Goal: Transaction & Acquisition: Book appointment/travel/reservation

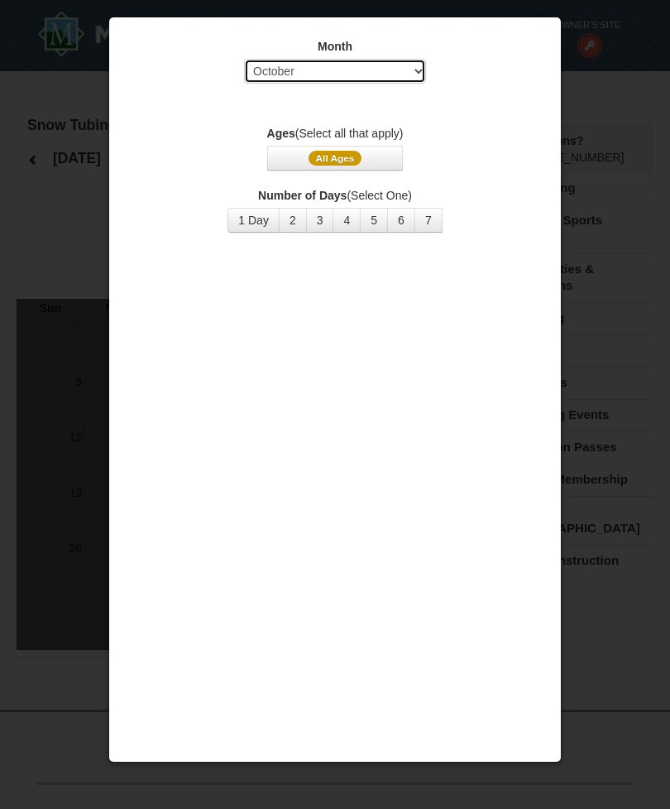
click at [413, 76] on select "Select October November December January February March April May June July Aug…" at bounding box center [335, 71] width 182 height 25
select select "2"
click at [341, 165] on span "All Ages" at bounding box center [336, 158] width 54 height 15
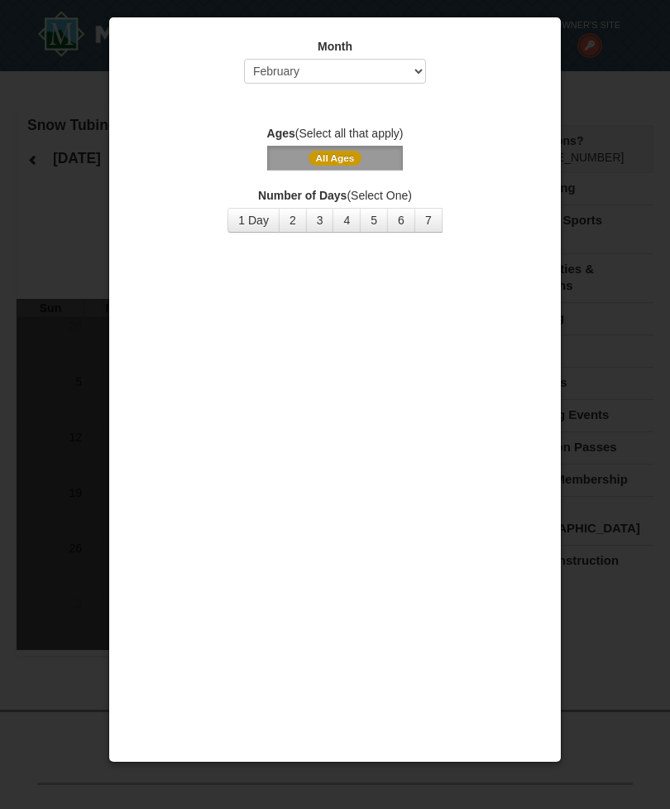
click at [349, 220] on button "4" at bounding box center [347, 220] width 28 height 25
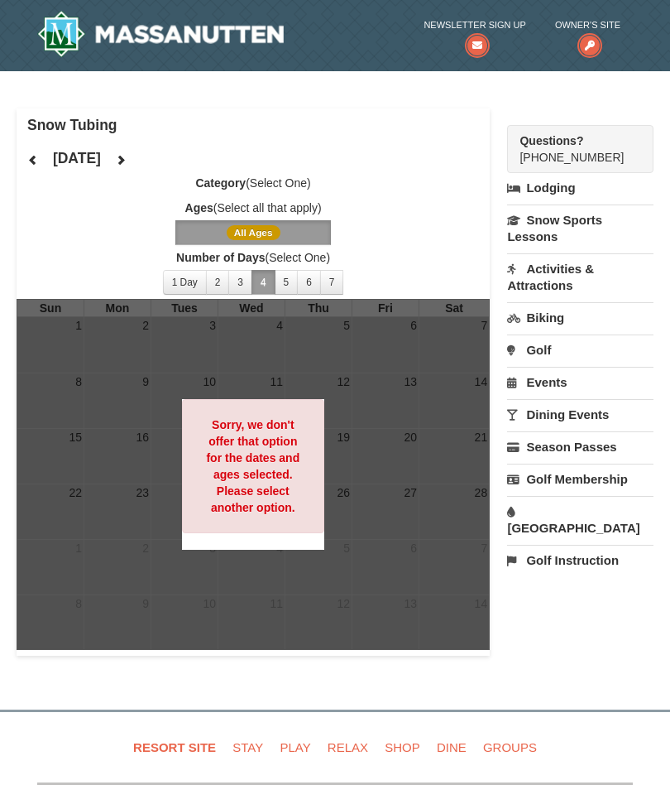
click at [243, 292] on button "3" at bounding box center [240, 282] width 24 height 25
click at [216, 284] on button "2" at bounding box center [218, 282] width 24 height 25
click at [181, 290] on button "1 Day" at bounding box center [185, 282] width 44 height 25
click at [615, 516] on link "[GEOGRAPHIC_DATA]" at bounding box center [580, 519] width 147 height 47
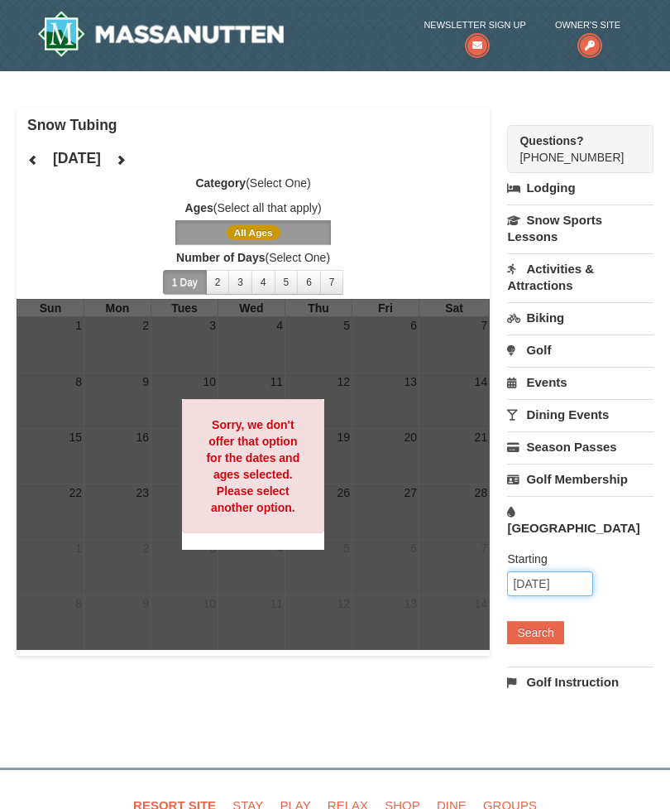
click at [569, 571] on input "10/10/2025" at bounding box center [550, 583] width 86 height 25
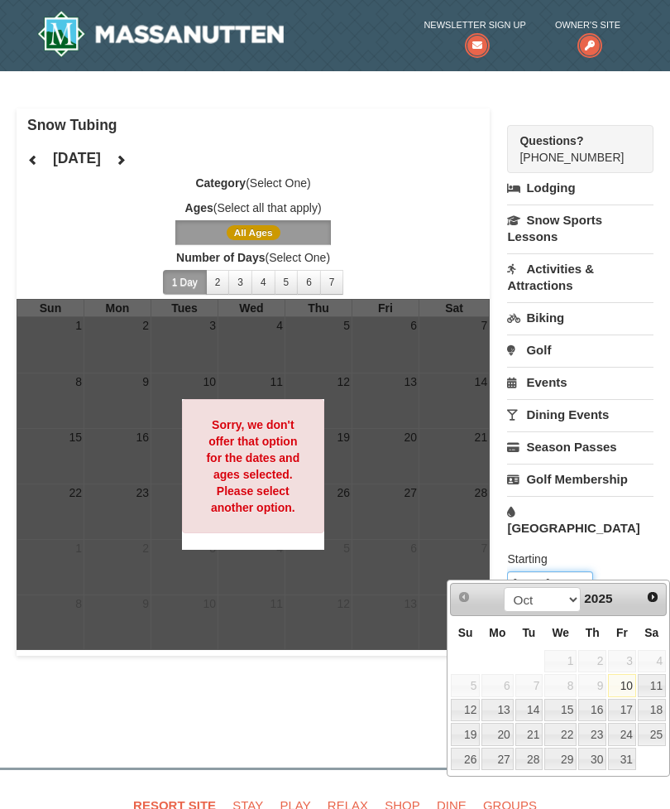
scroll to position [30, 0]
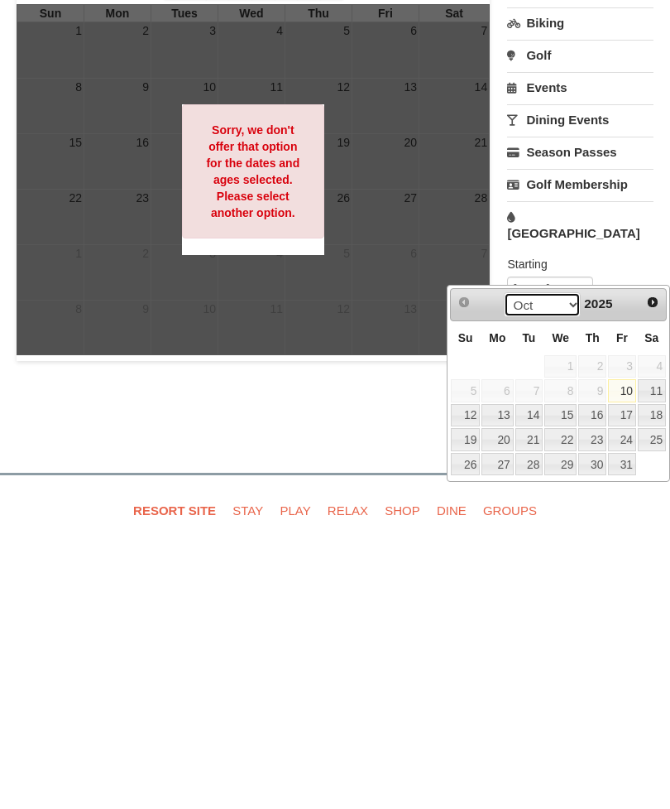
click at [567, 557] on select "Oct Nov Dec" at bounding box center [542, 569] width 77 height 25
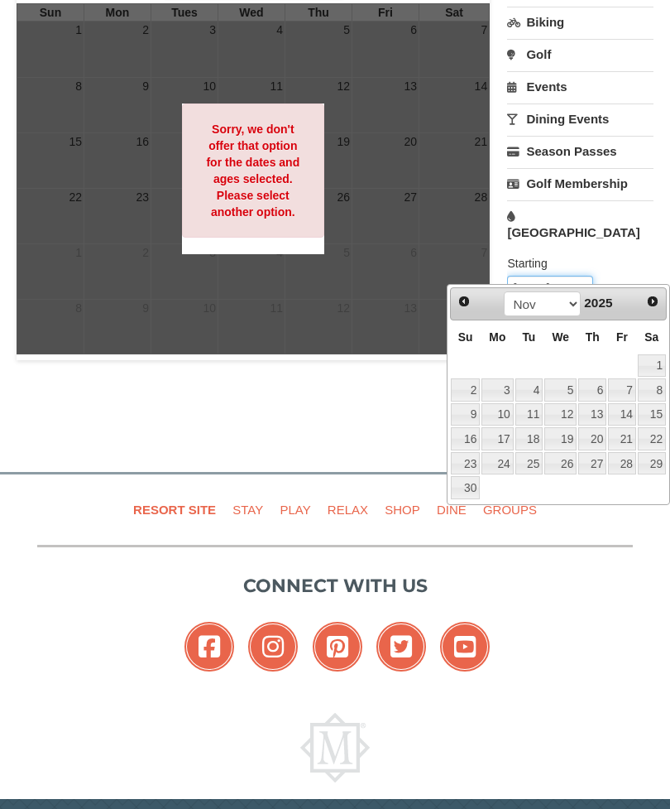
scroll to position [295, 0]
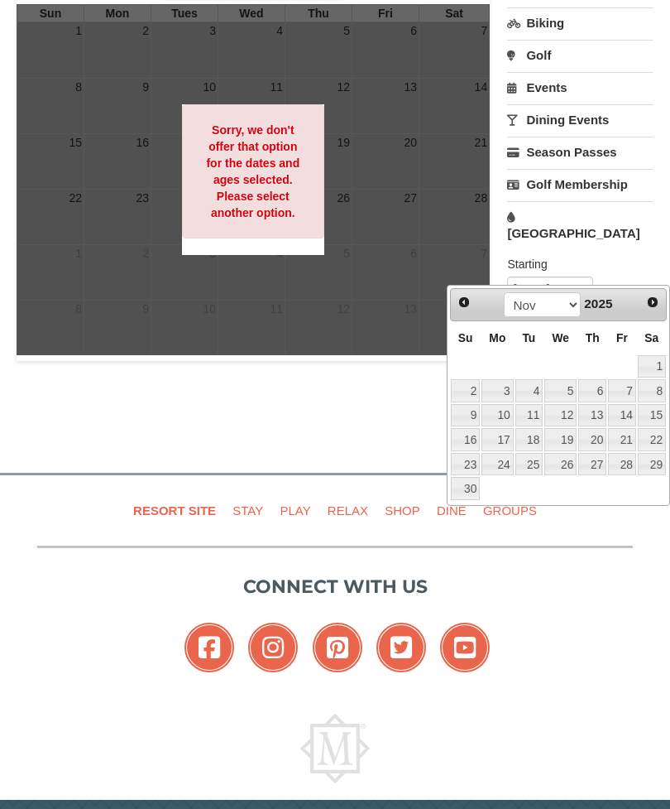
click at [385, 396] on div "Snow Tubing February 2026 Category (Select One) Ages (Select all that apply) Al…" at bounding box center [335, 116] width 637 height 605
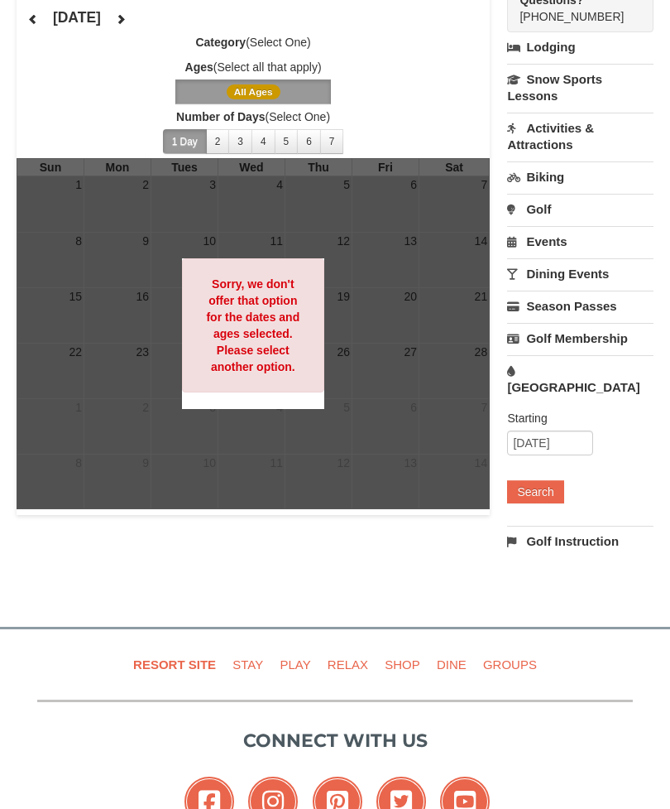
scroll to position [0, 0]
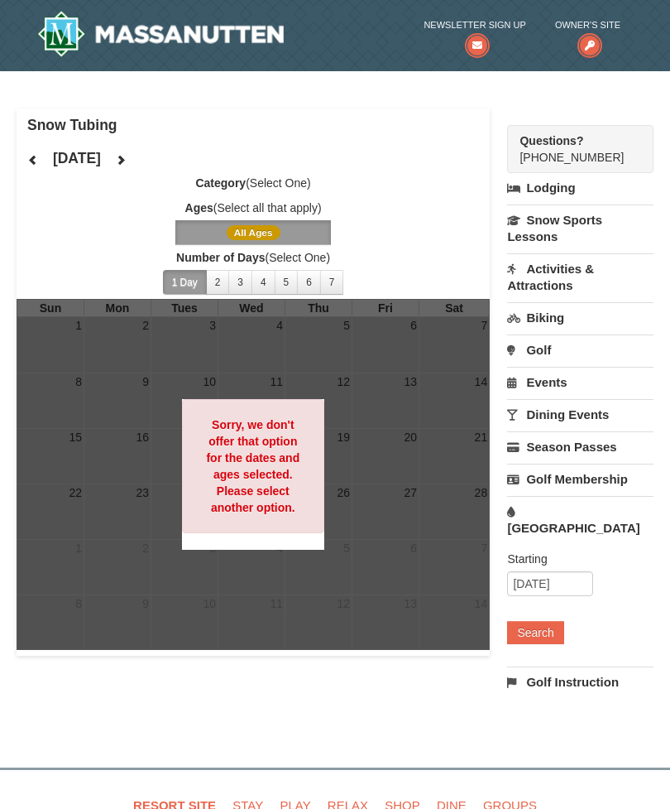
click at [573, 262] on link "Activities & Attractions" at bounding box center [580, 276] width 147 height 47
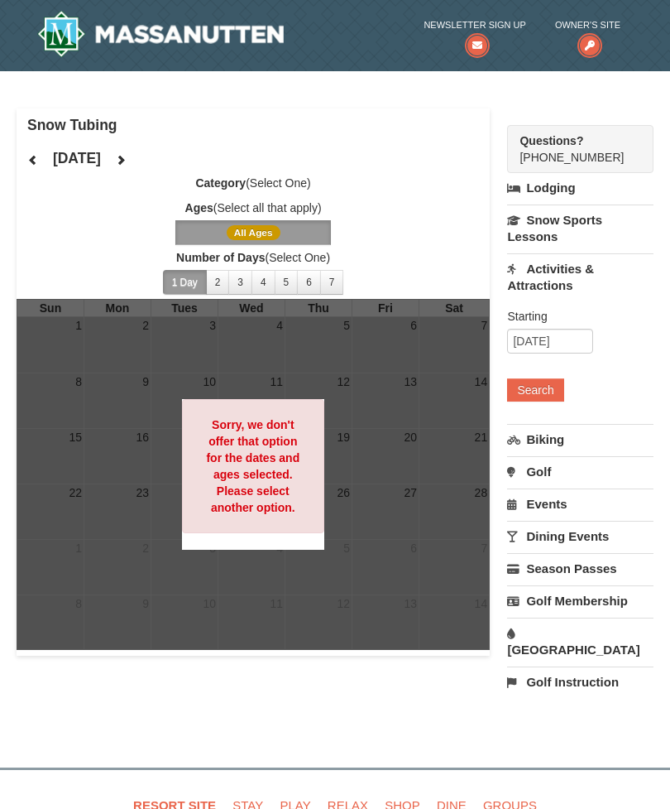
click at [549, 504] on link "Events" at bounding box center [580, 503] width 147 height 31
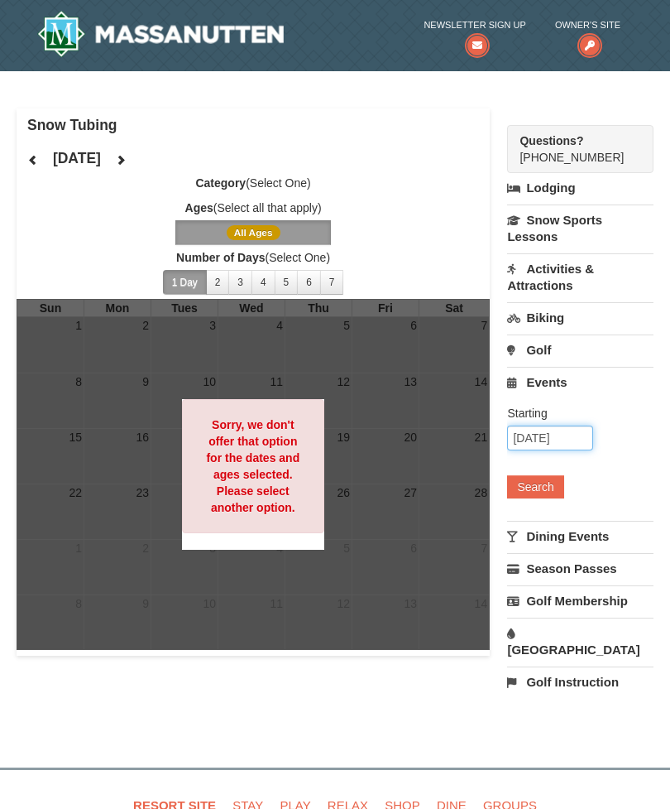
click at [562, 443] on input "10/10/2025" at bounding box center [550, 437] width 86 height 25
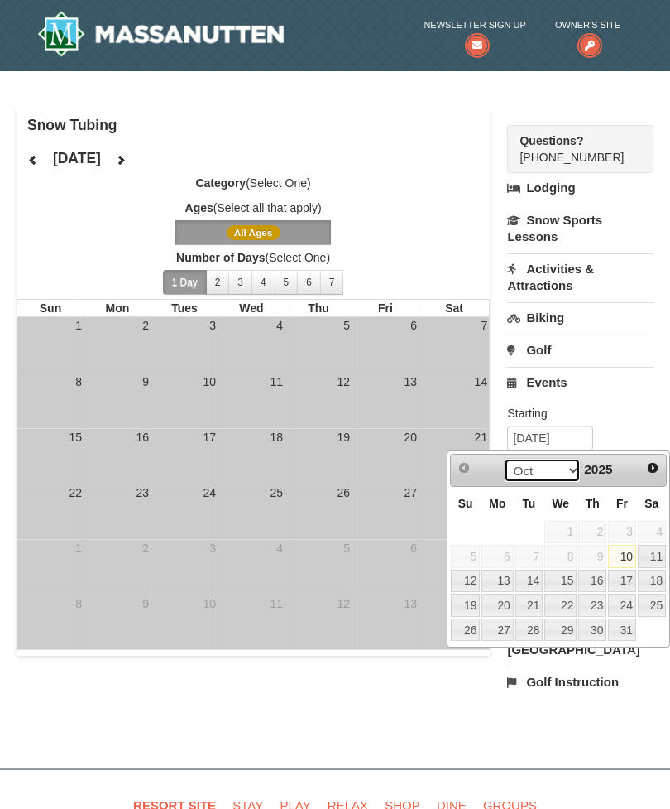
click at [567, 459] on select "Oct Nov Dec" at bounding box center [542, 470] width 77 height 25
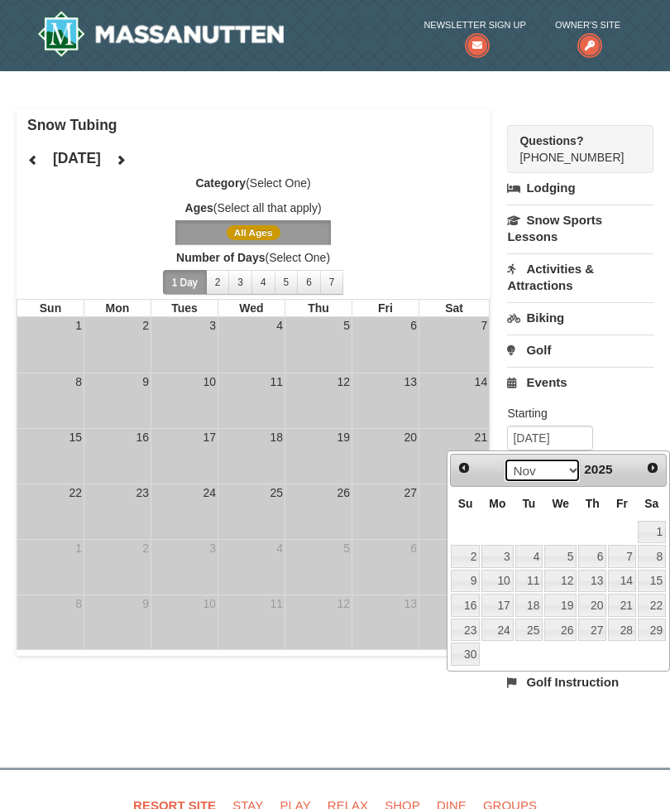
click at [565, 466] on select "Oct Nov Dec" at bounding box center [542, 470] width 77 height 25
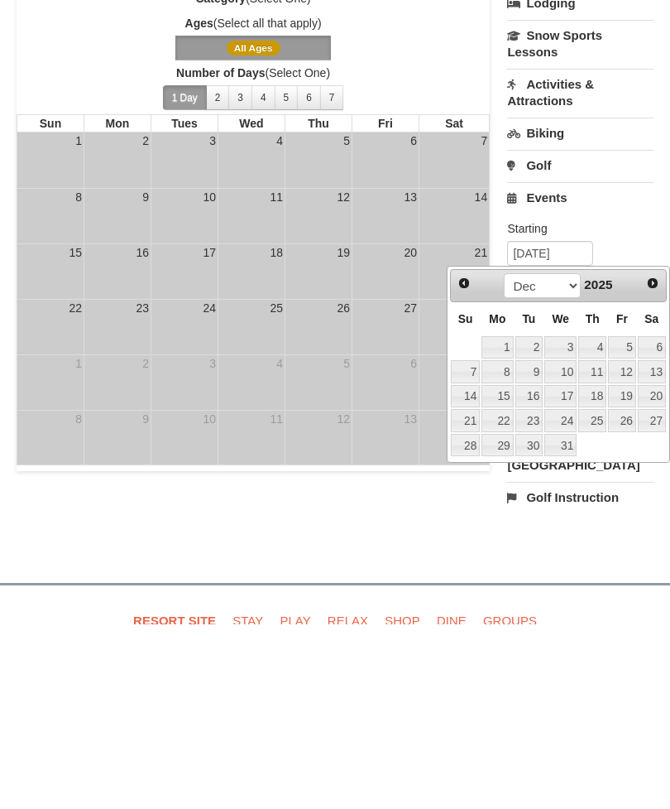
click at [567, 618] on link "31" at bounding box center [561, 629] width 32 height 23
type input "12/31/2025"
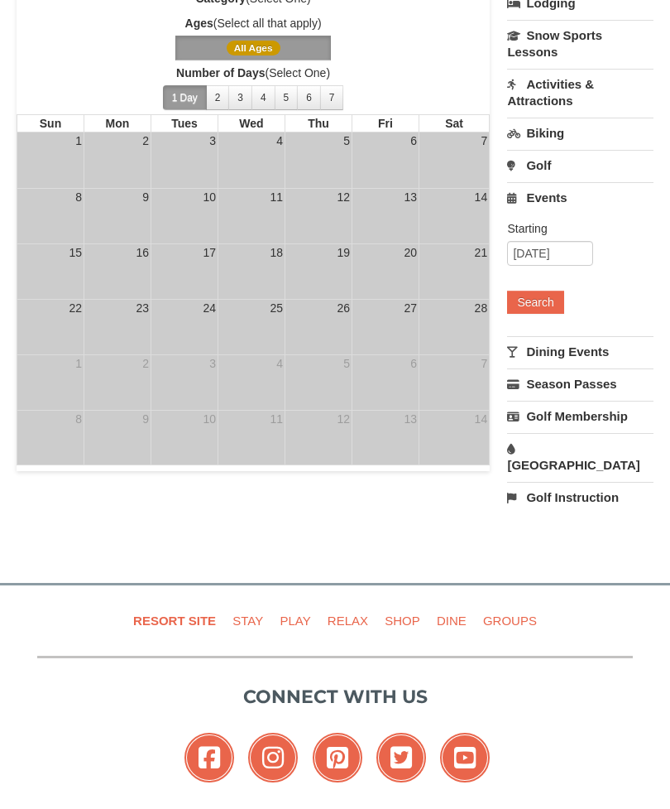
click at [536, 310] on button "Search" at bounding box center [535, 302] width 56 height 23
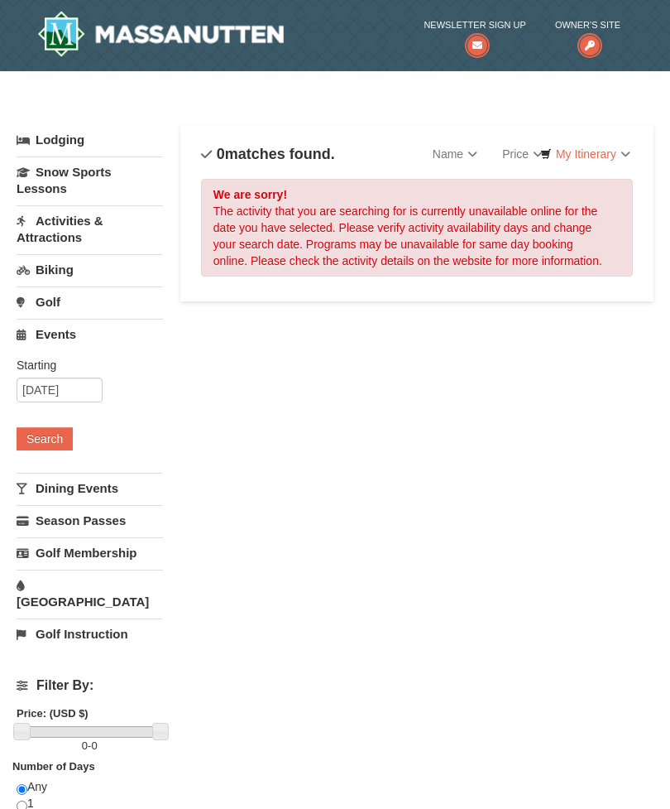
click at [66, 232] on link "Activities & Attractions" at bounding box center [90, 228] width 147 height 47
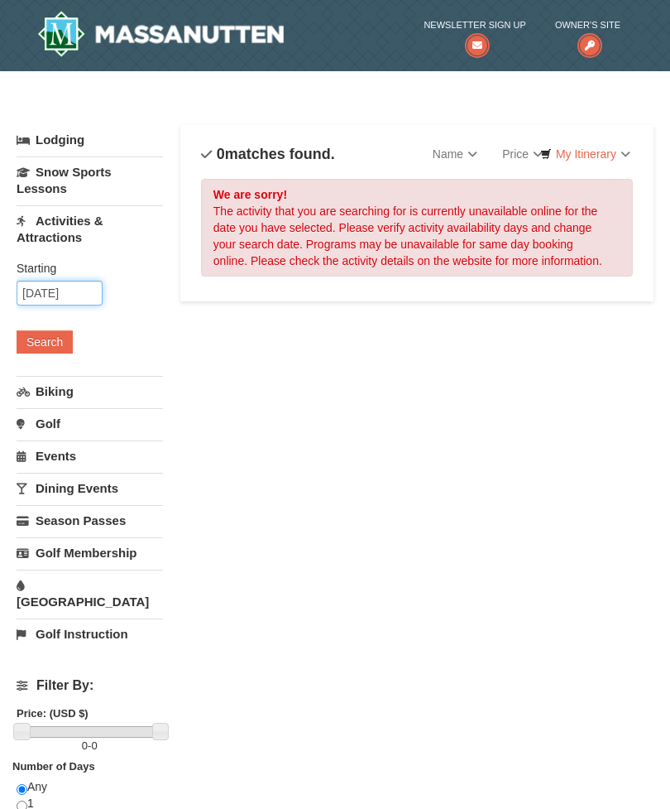
click at [63, 295] on input "12/31/2025" at bounding box center [60, 293] width 86 height 25
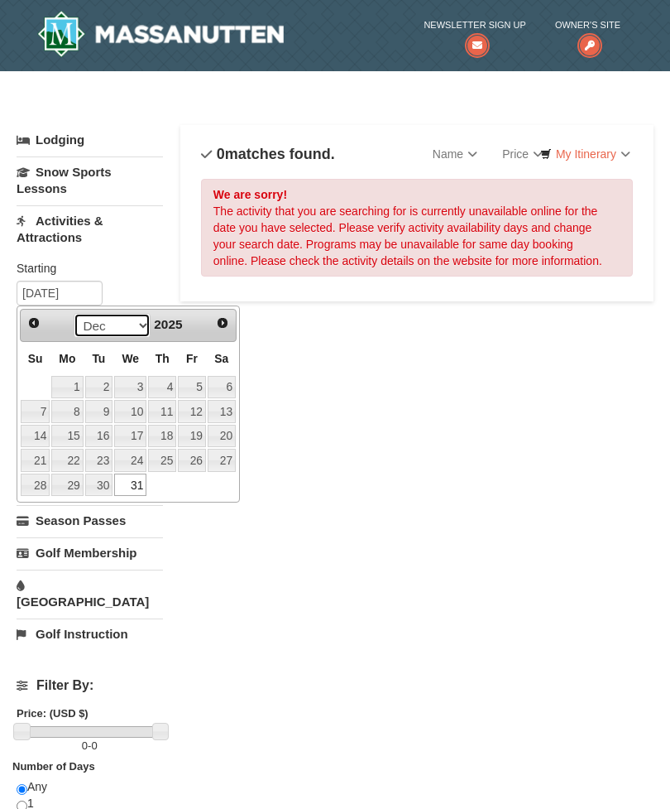
click at [123, 321] on select "Oct Nov Dec" at bounding box center [112, 325] width 77 height 25
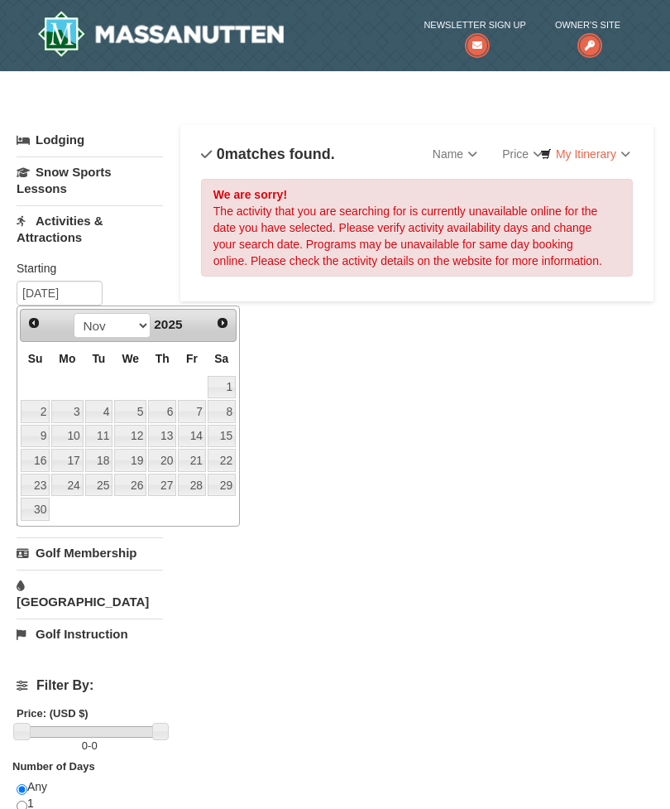
click at [463, 451] on div "Lodging Arrival Please format dates MM/DD/YYYY Please format dates MM/DD/YYYY 1…" at bounding box center [335, 559] width 637 height 868
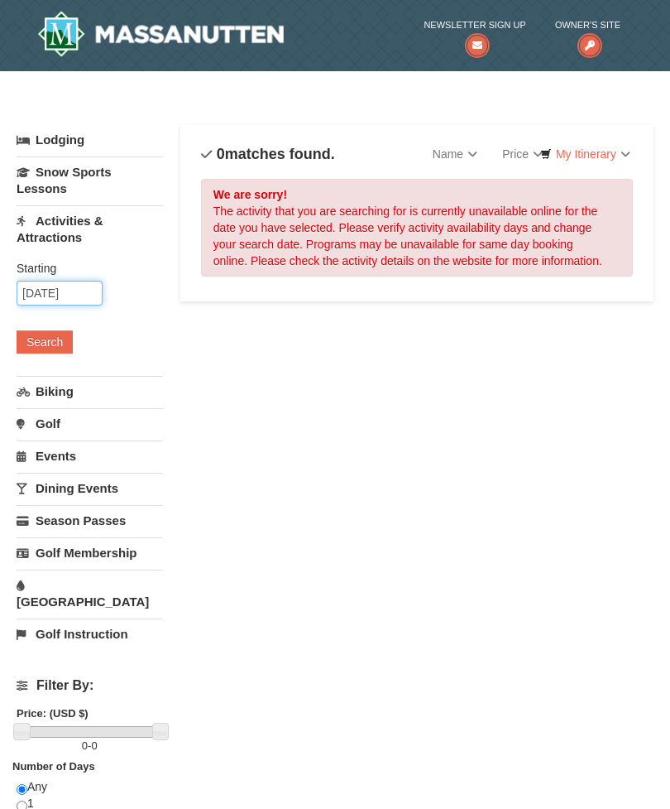
click at [57, 294] on input "12/31/2025" at bounding box center [60, 293] width 86 height 25
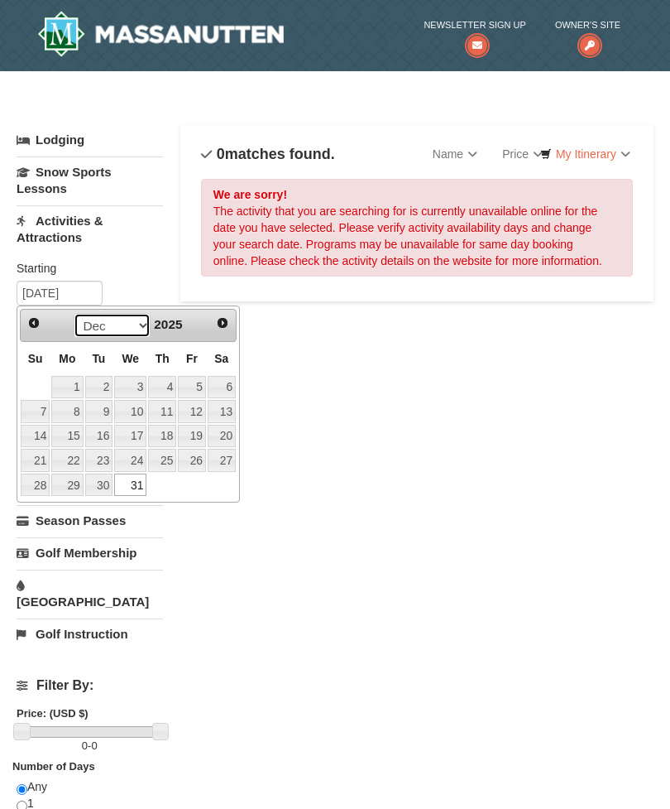
click at [132, 319] on select "Oct Nov Dec" at bounding box center [112, 325] width 77 height 25
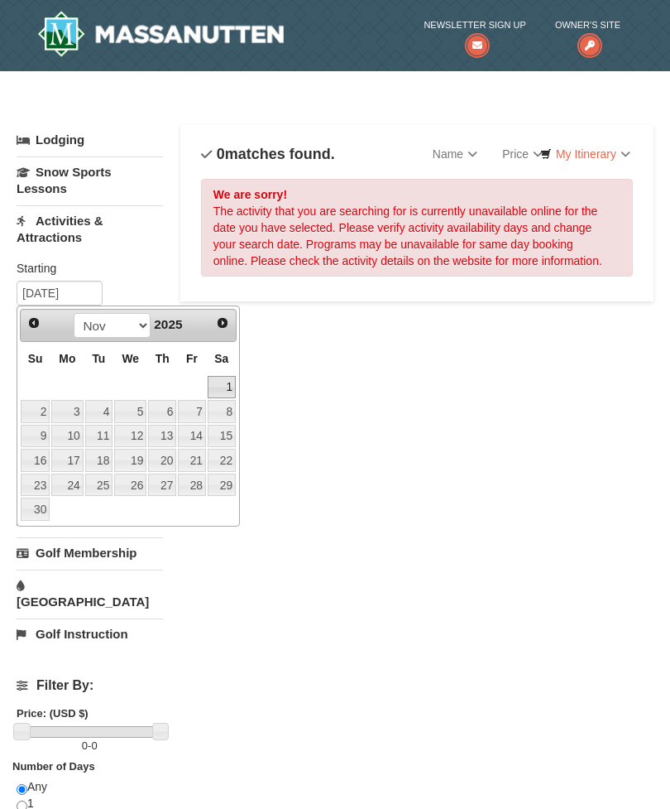
click at [223, 382] on link "1" at bounding box center [222, 387] width 28 height 23
type input "[DATE]"
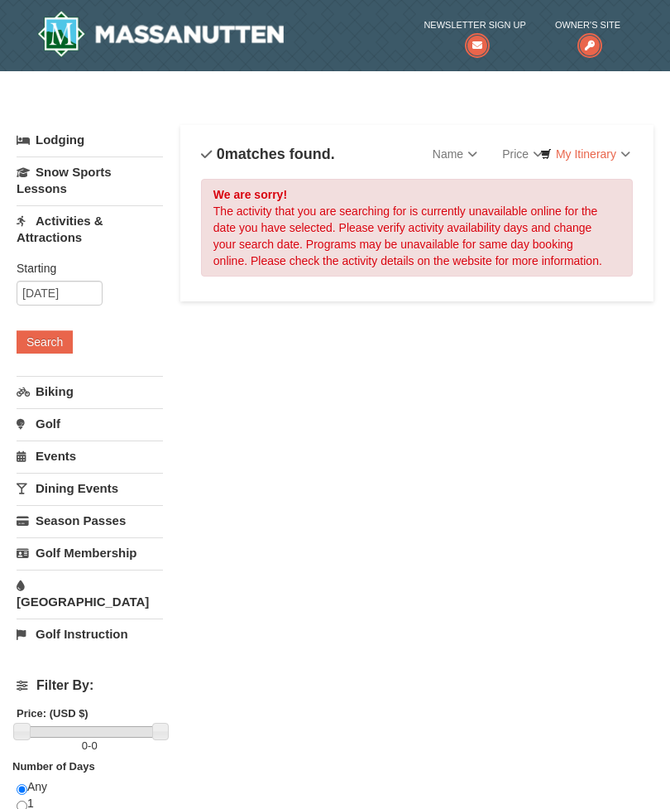
click at [44, 343] on button "Search" at bounding box center [45, 341] width 56 height 23
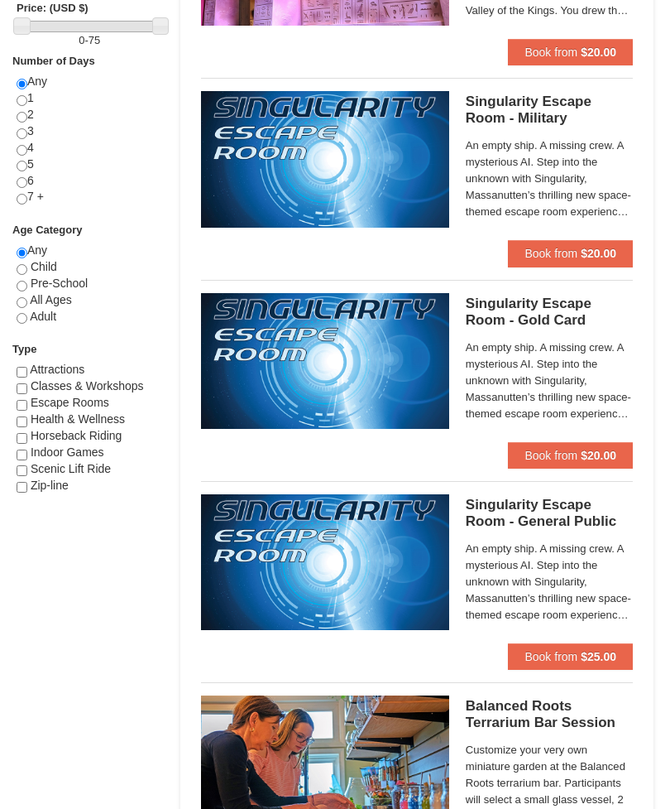
scroll to position [713, 0]
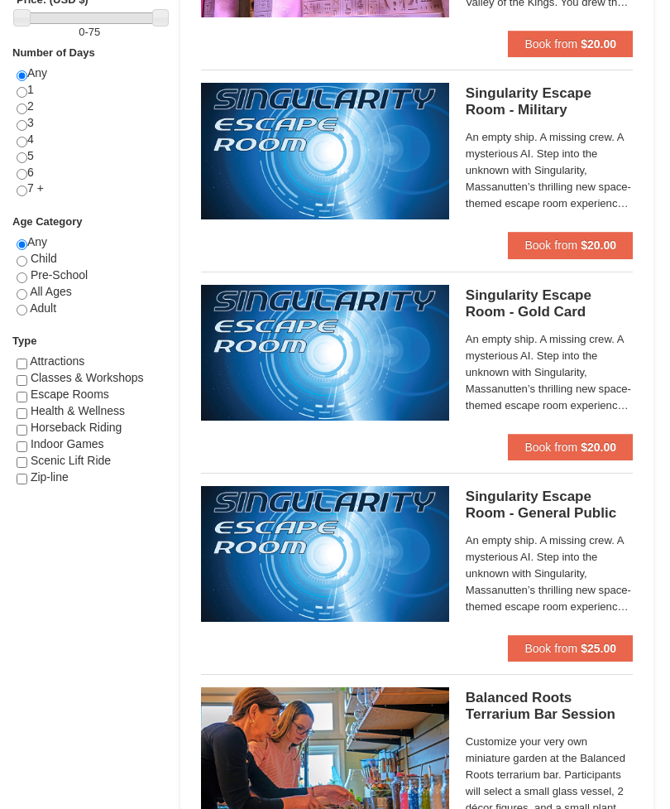
click at [21, 359] on input "checkbox" at bounding box center [22, 364] width 11 height 11
checkbox input "true"
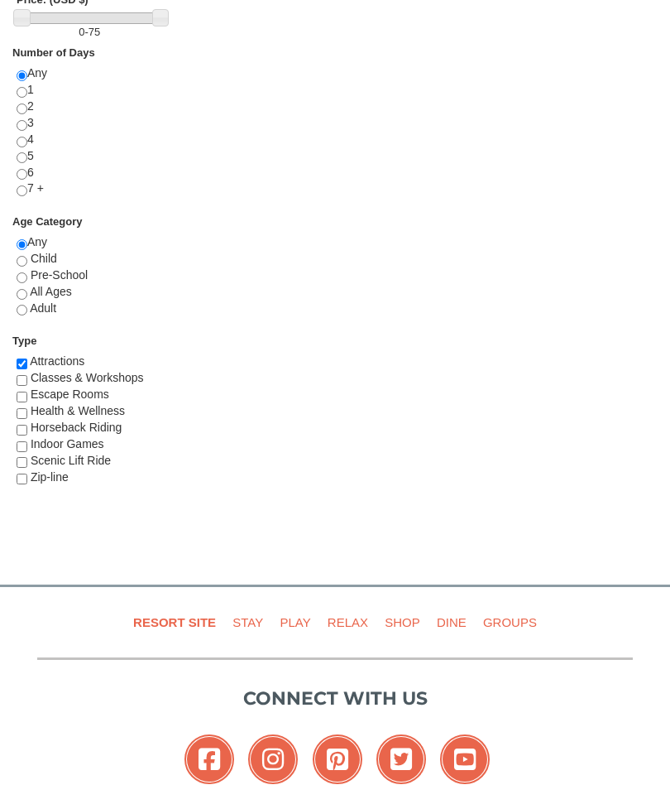
click at [27, 375] on input "checkbox" at bounding box center [22, 380] width 11 height 11
checkbox input "true"
click at [24, 392] on input "checkbox" at bounding box center [22, 397] width 11 height 11
checkbox input "true"
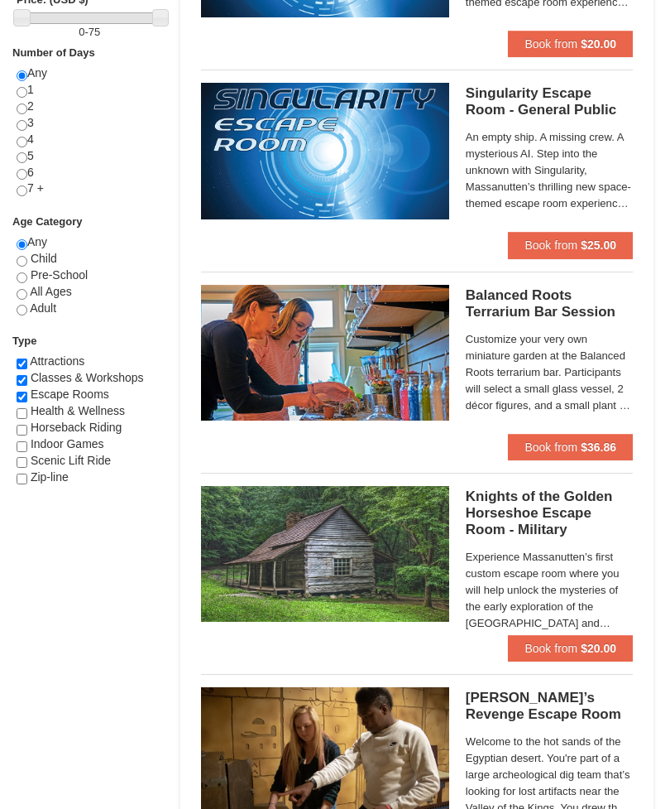
click at [21, 408] on input "checkbox" at bounding box center [22, 413] width 11 height 11
checkbox input "true"
click at [19, 425] on input "checkbox" at bounding box center [22, 430] width 11 height 11
click at [26, 425] on input "checkbox" at bounding box center [22, 430] width 11 height 11
checkbox input "false"
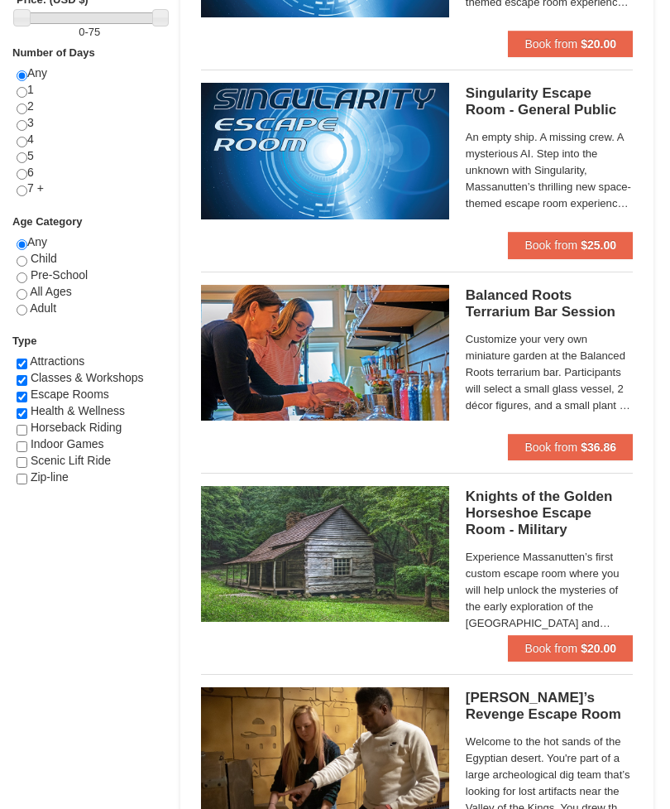
click at [26, 408] on input "checkbox" at bounding box center [22, 413] width 11 height 11
checkbox input "false"
click at [22, 392] on input "checkbox" at bounding box center [22, 397] width 11 height 11
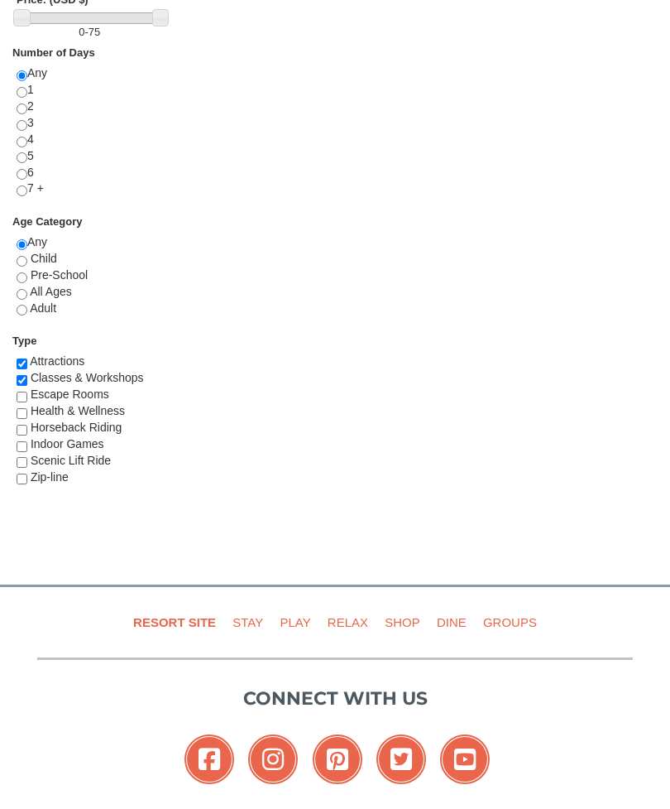
click at [23, 392] on input "checkbox" at bounding box center [22, 397] width 11 height 11
checkbox input "true"
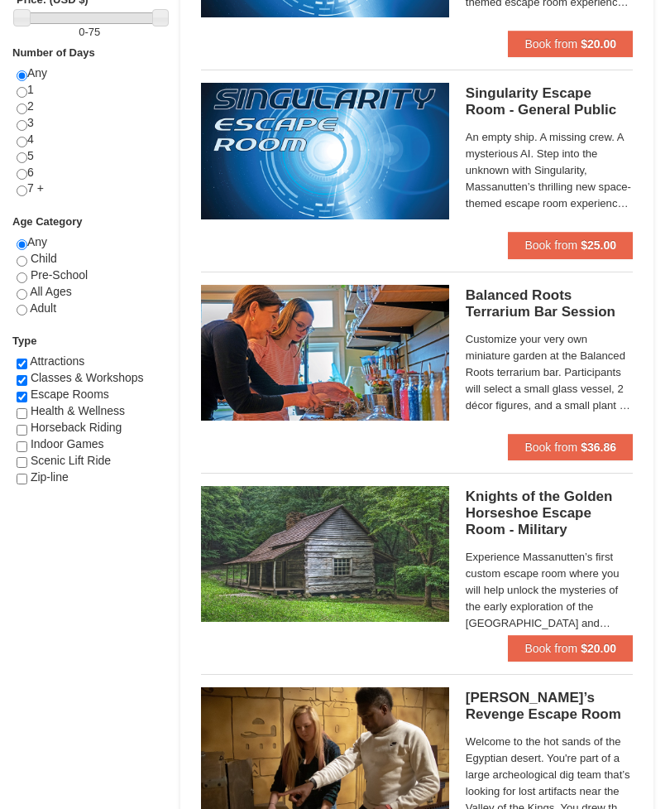
click at [27, 408] on input "checkbox" at bounding box center [22, 413] width 11 height 11
checkbox input "true"
click at [25, 425] on input "checkbox" at bounding box center [22, 430] width 11 height 11
checkbox input "true"
click at [25, 441] on input "checkbox" at bounding box center [22, 446] width 11 height 11
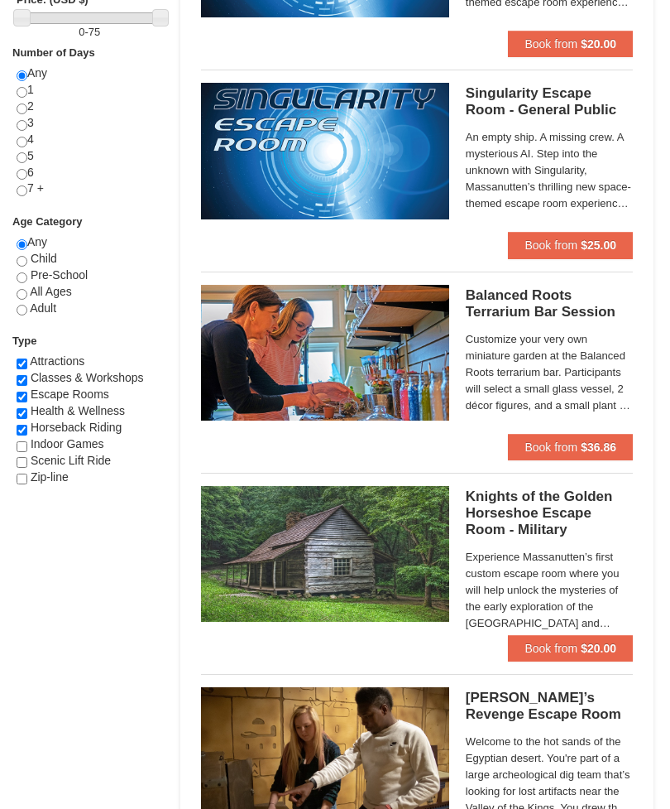
checkbox input "true"
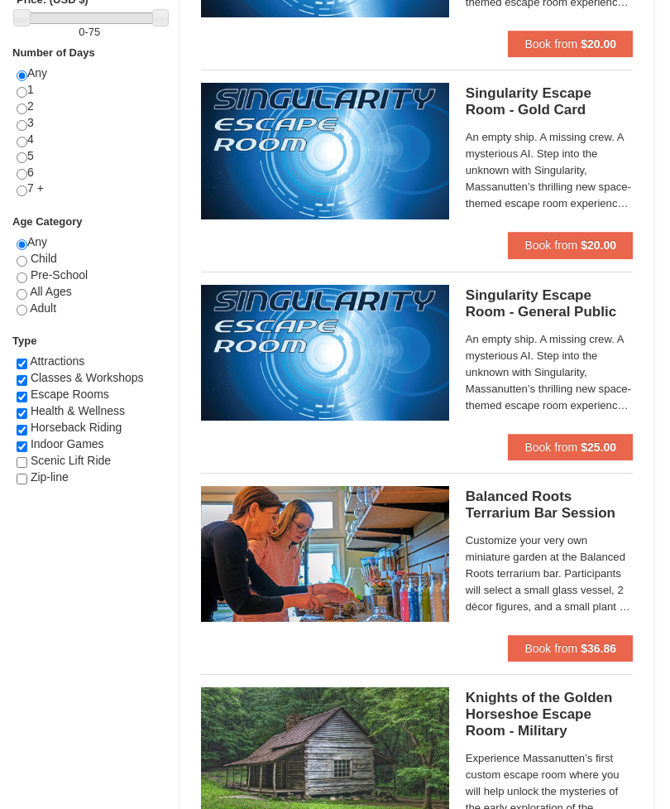
click at [23, 457] on input "checkbox" at bounding box center [22, 462] width 11 height 11
checkbox input "true"
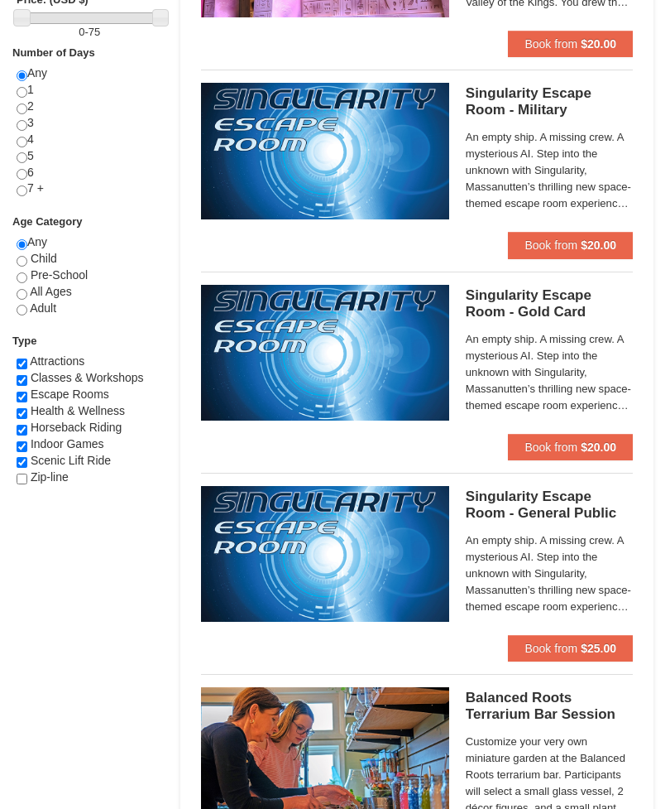
click at [22, 473] on input "checkbox" at bounding box center [22, 478] width 11 height 11
checkbox input "true"
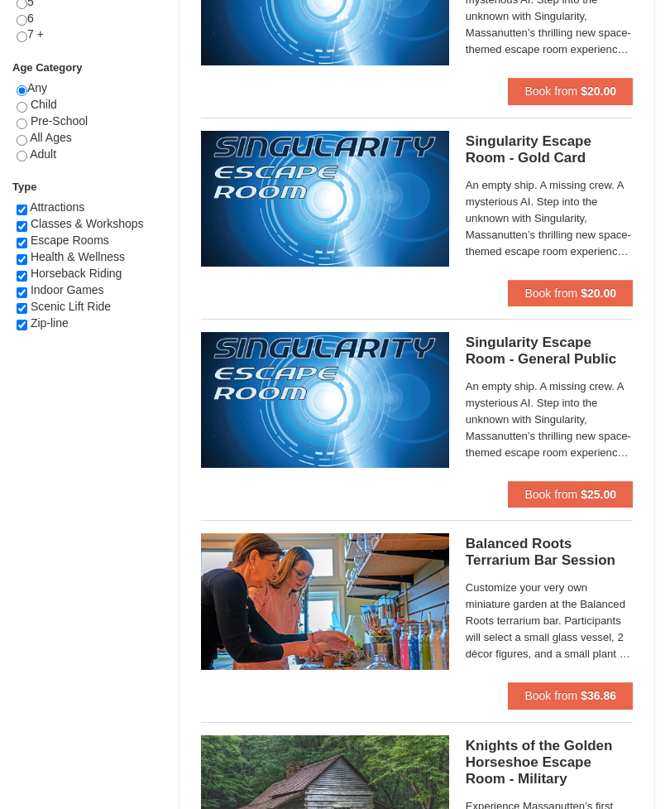
scroll to position [0, 0]
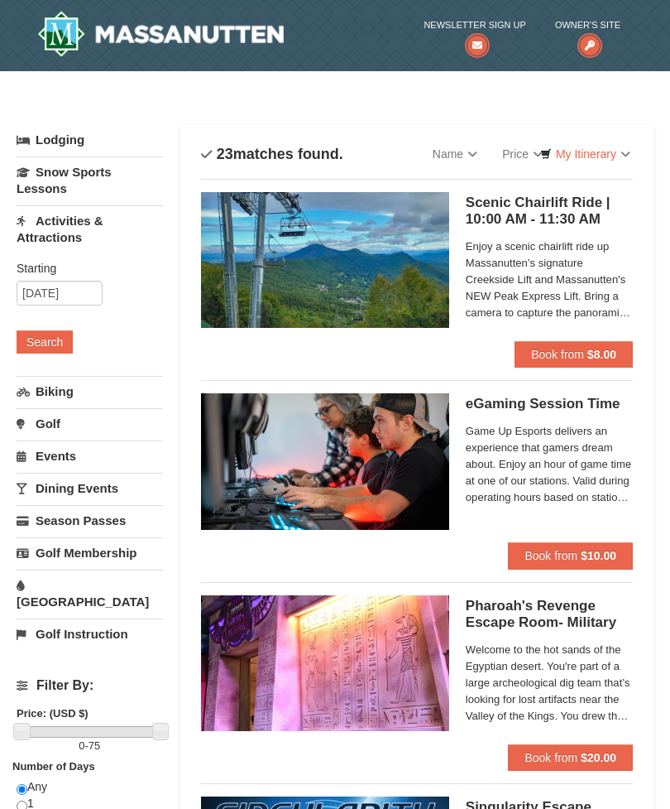
click at [81, 457] on link "Events" at bounding box center [90, 455] width 147 height 31
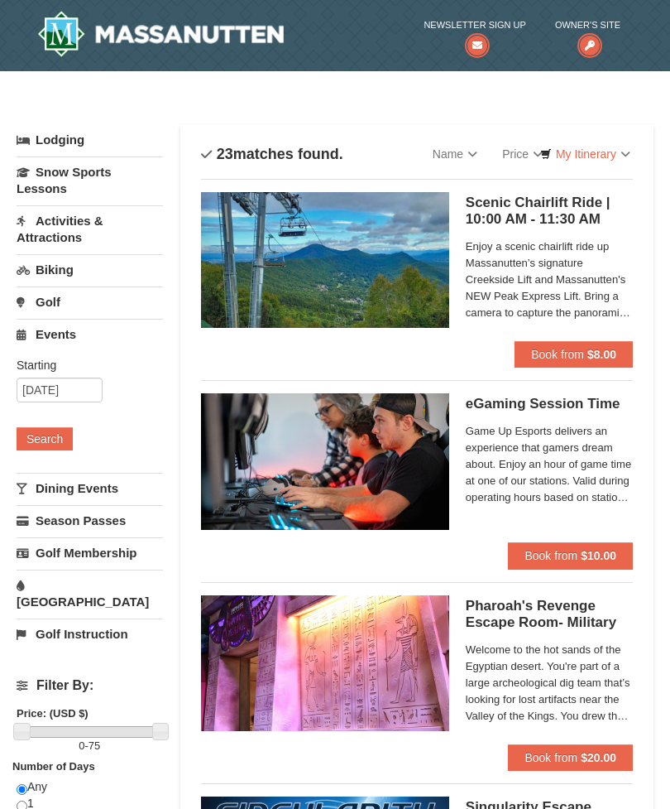
click at [45, 446] on button "Search" at bounding box center [45, 438] width 56 height 23
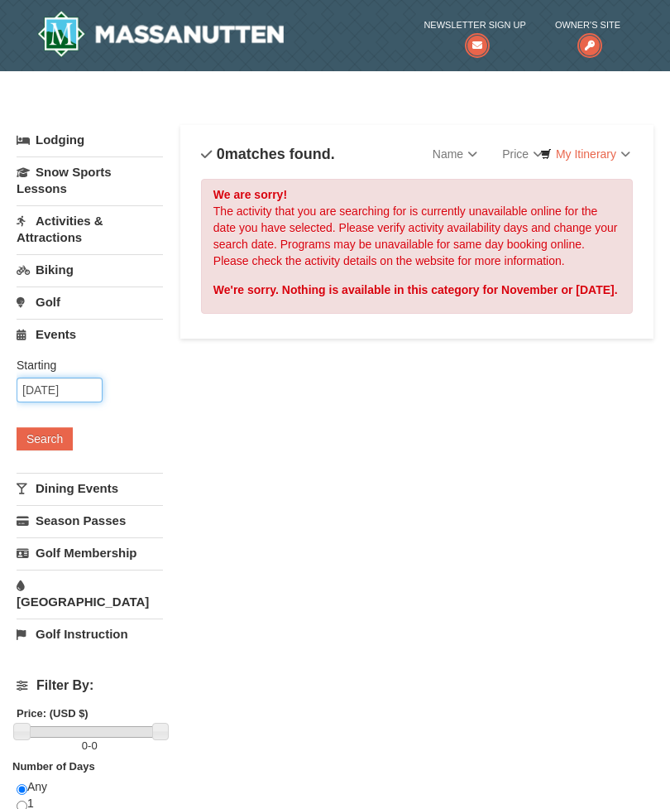
click at [64, 389] on input "[DATE]" at bounding box center [60, 389] width 86 height 25
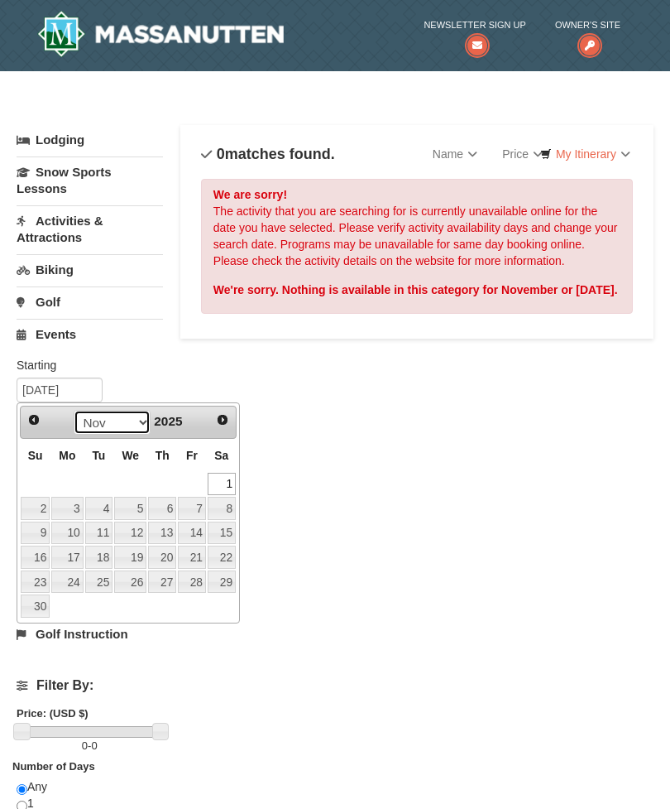
click at [136, 412] on select "Oct Nov Dec" at bounding box center [112, 422] width 77 height 25
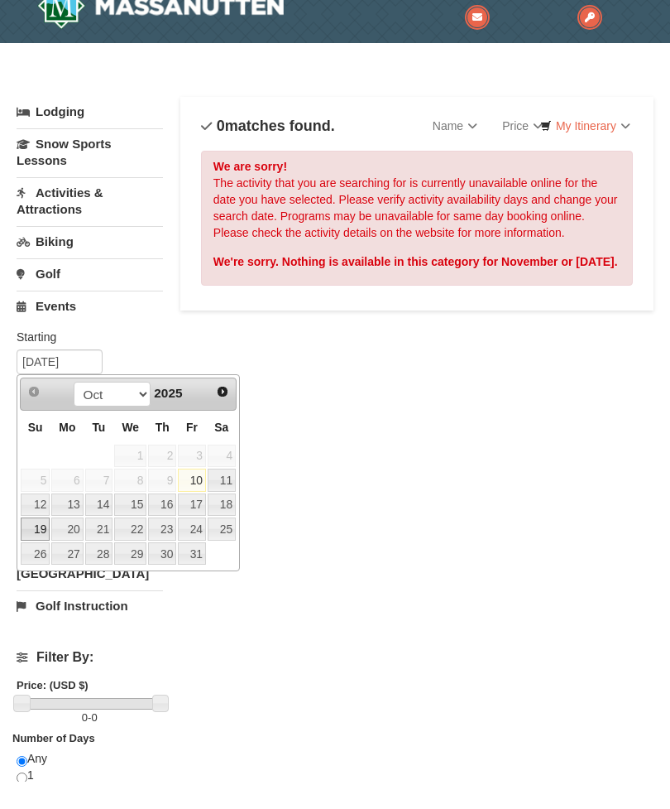
click at [39, 545] on link "19" at bounding box center [35, 556] width 29 height 23
type input "[DATE]"
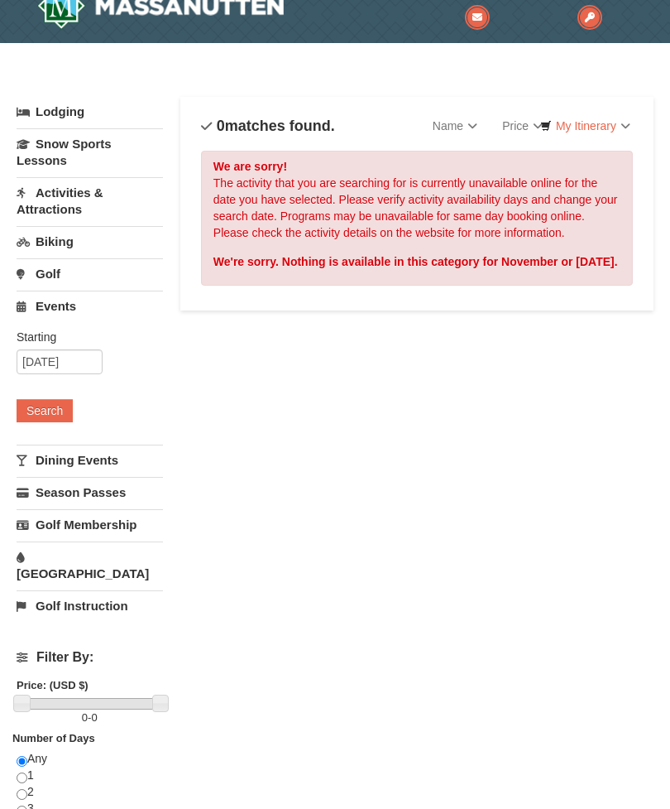
click at [57, 419] on button "Search" at bounding box center [45, 410] width 56 height 23
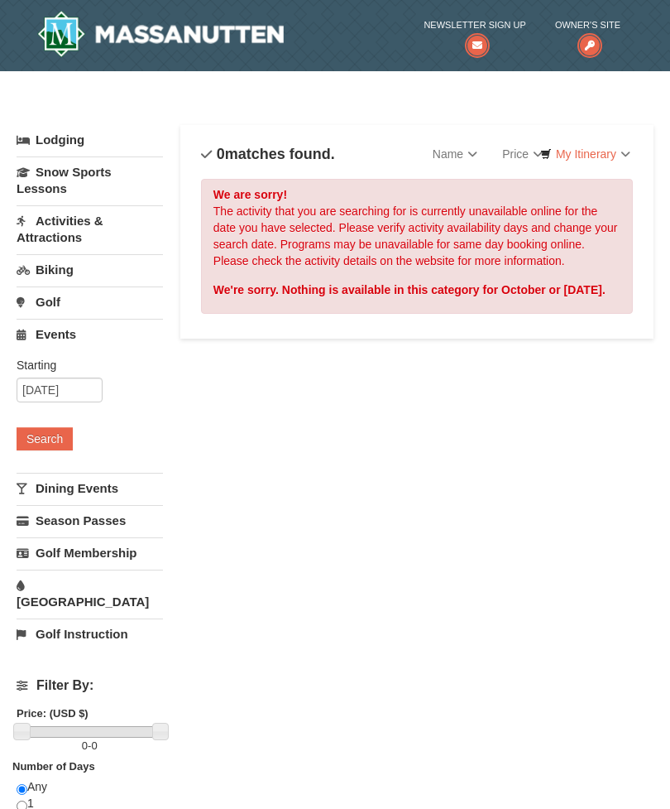
click at [94, 488] on link "Dining Events" at bounding box center [90, 488] width 147 height 31
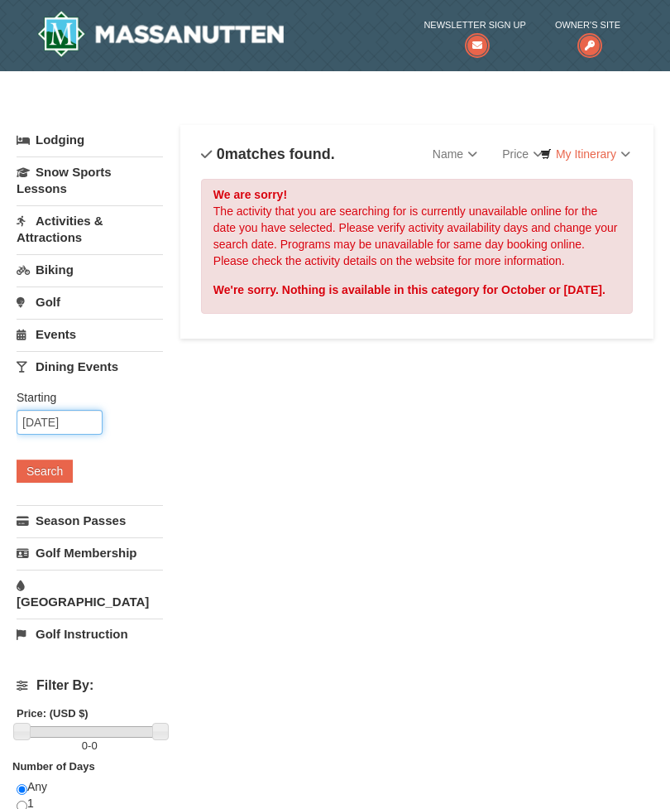
click at [65, 431] on input "[DATE]" at bounding box center [60, 422] width 86 height 25
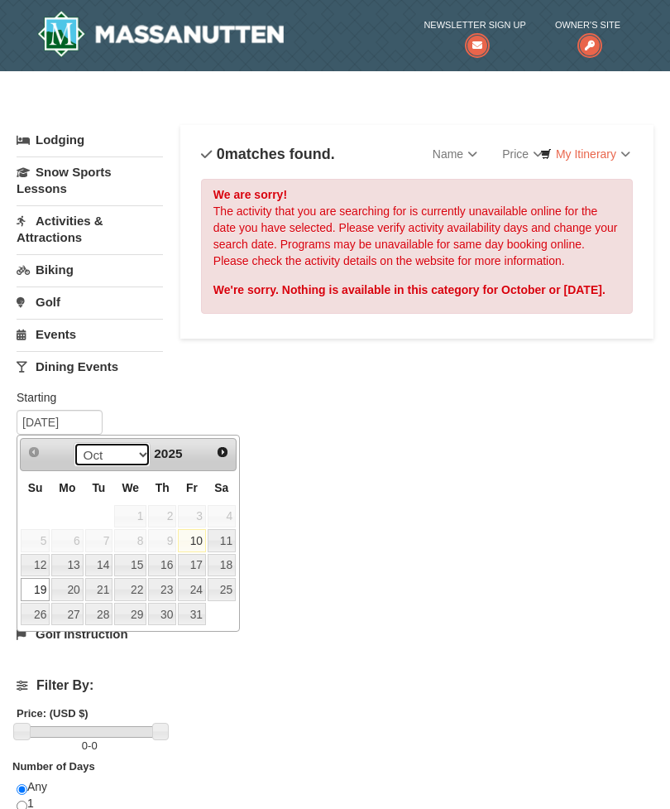
click at [137, 449] on select "Oct Nov Dec" at bounding box center [112, 454] width 77 height 25
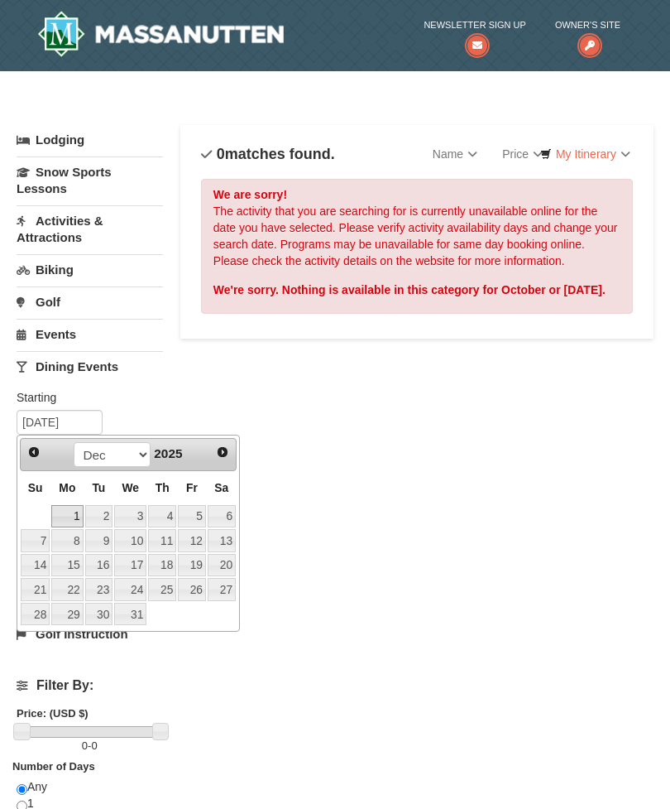
click at [74, 509] on link "1" at bounding box center [66, 516] width 31 height 23
type input "[DATE]"
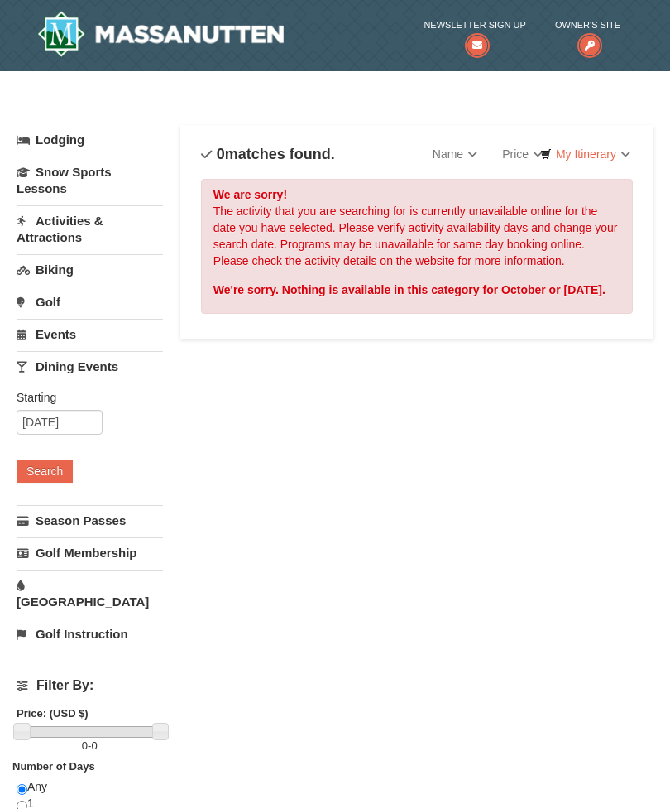
click at [48, 480] on button "Search" at bounding box center [45, 470] width 56 height 23
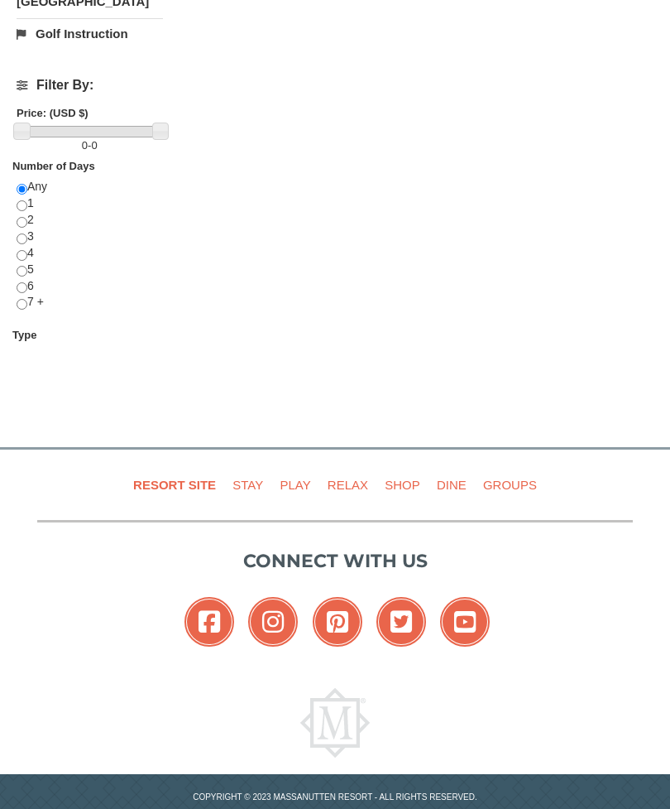
scroll to position [600, 0]
click at [454, 466] on link "Dine" at bounding box center [451, 484] width 43 height 37
